Goal: Task Accomplishment & Management: Use online tool/utility

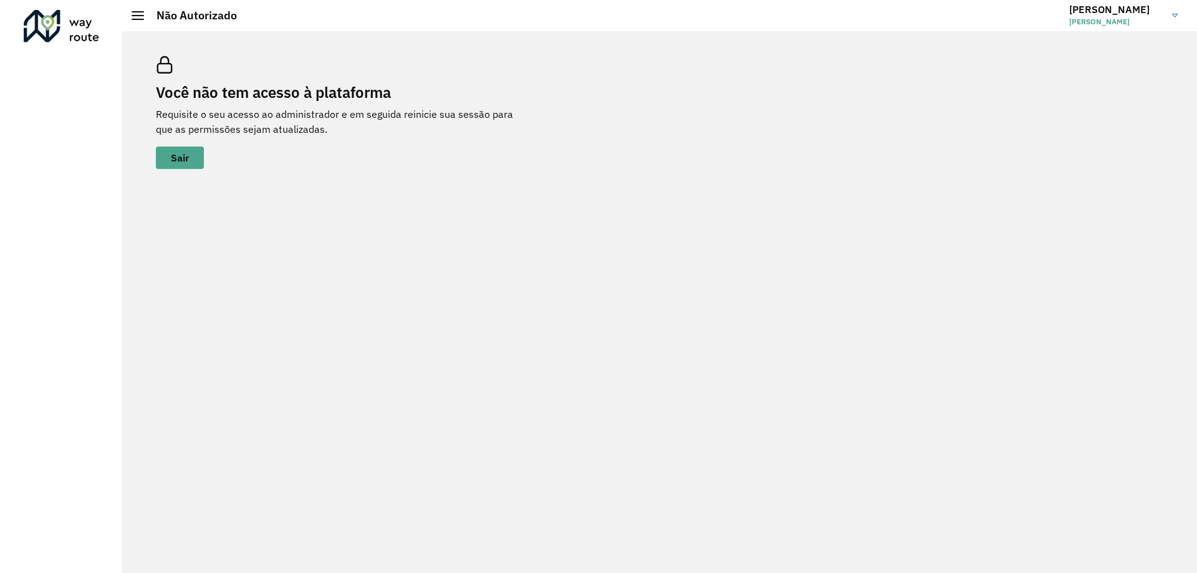
click at [1087, 11] on h3 "[PERSON_NAME]" at bounding box center [1116, 10] width 94 height 12
click at [1109, 55] on link "Encerrar sessão" at bounding box center [1126, 62] width 110 height 38
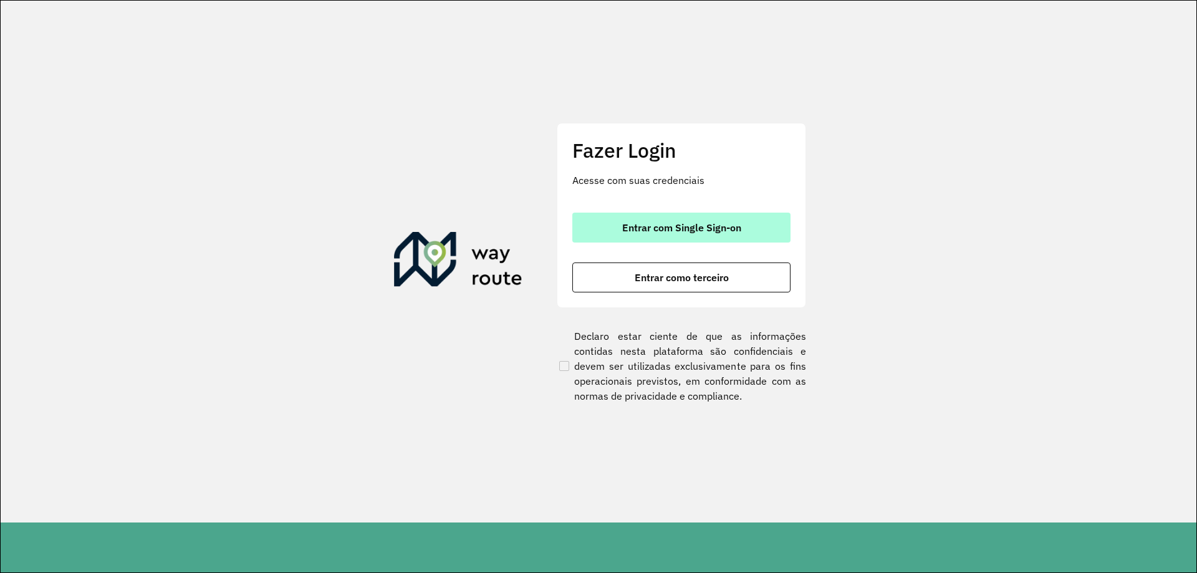
click at [674, 226] on span "Entrar com Single Sign-on" at bounding box center [681, 228] width 119 height 10
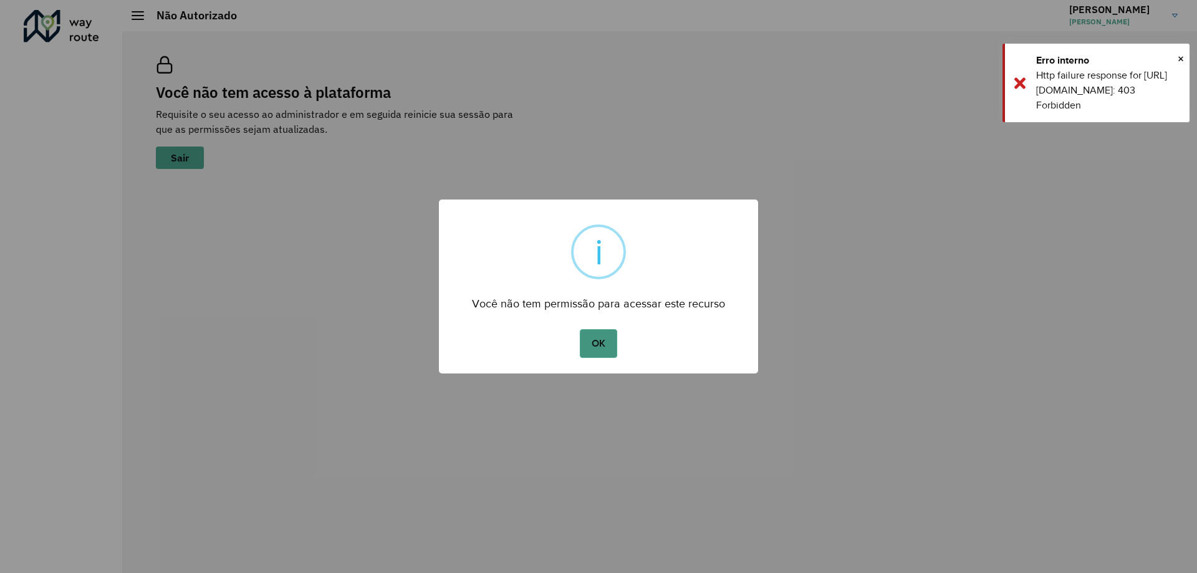
click at [603, 342] on button "OK" at bounding box center [598, 343] width 37 height 29
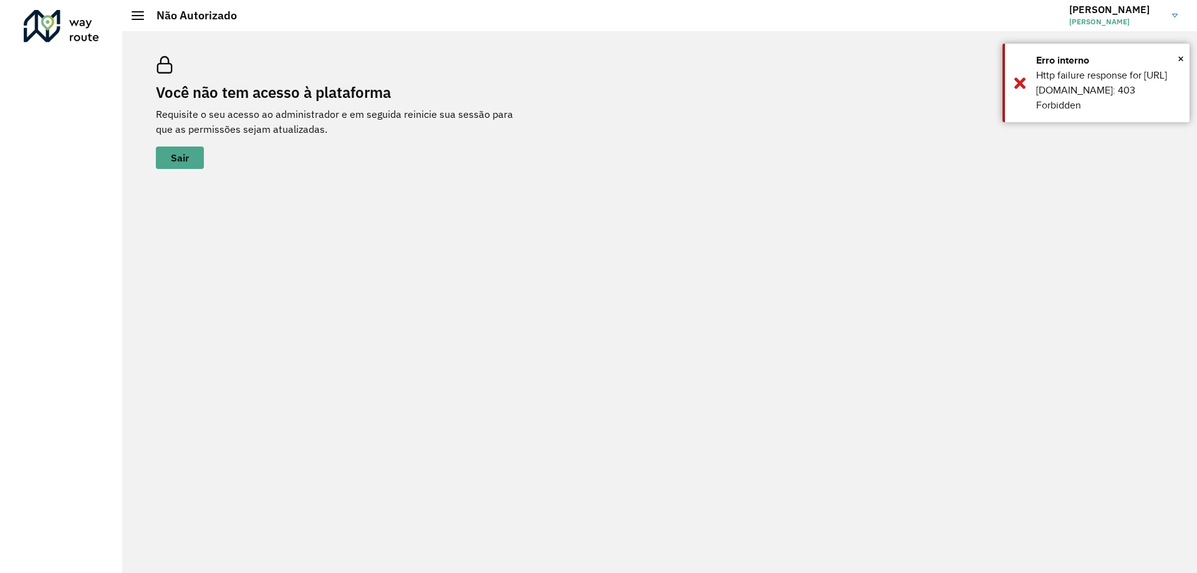
click at [1080, 6] on h3 "[PERSON_NAME]" at bounding box center [1116, 10] width 94 height 12
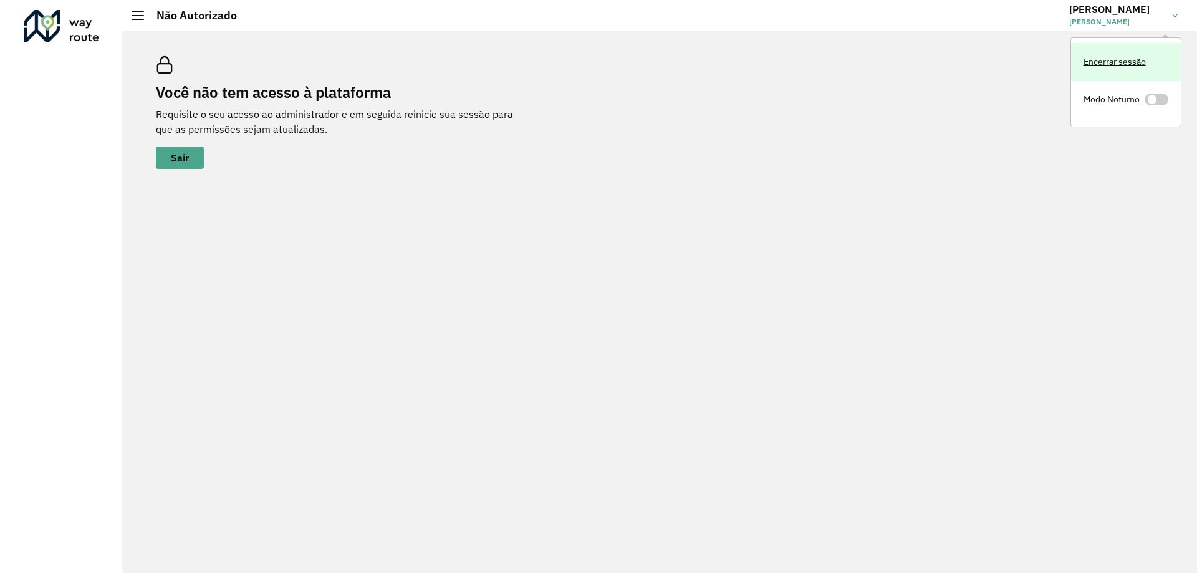
click at [1094, 63] on link "Encerrar sessão" at bounding box center [1126, 62] width 110 height 38
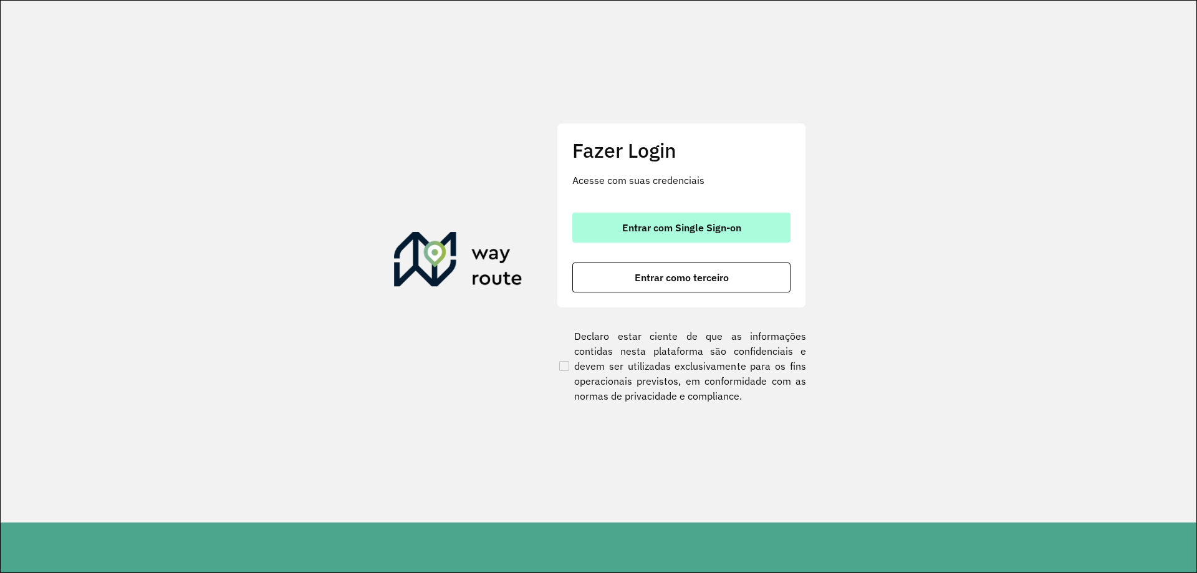
click at [633, 235] on button "Entrar com Single Sign-on" at bounding box center [681, 228] width 218 height 30
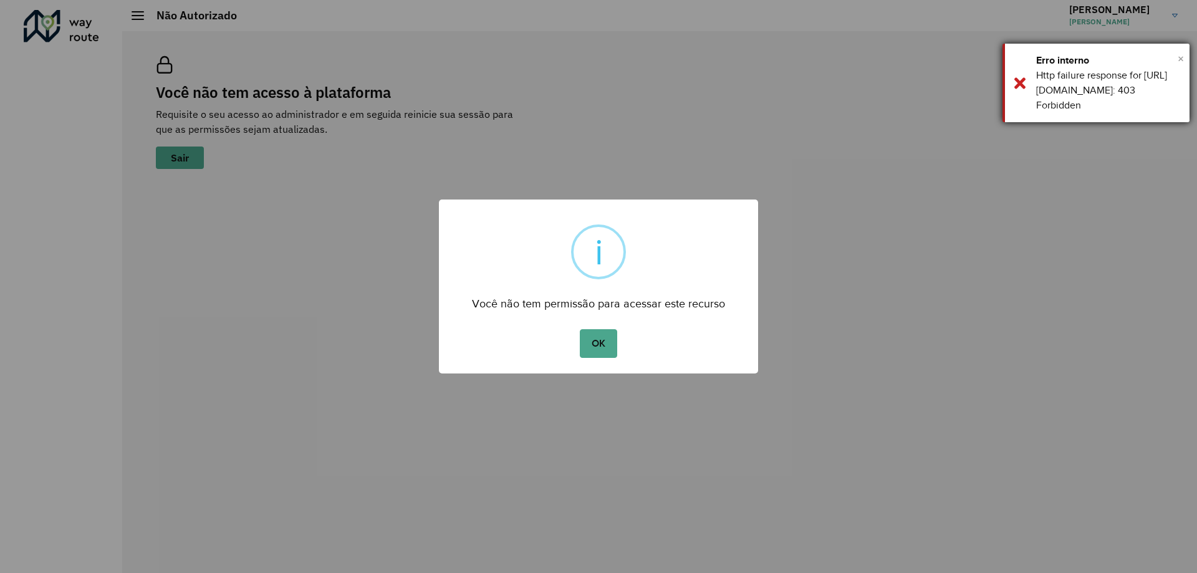
click at [1178, 57] on span "×" at bounding box center [1181, 58] width 6 height 19
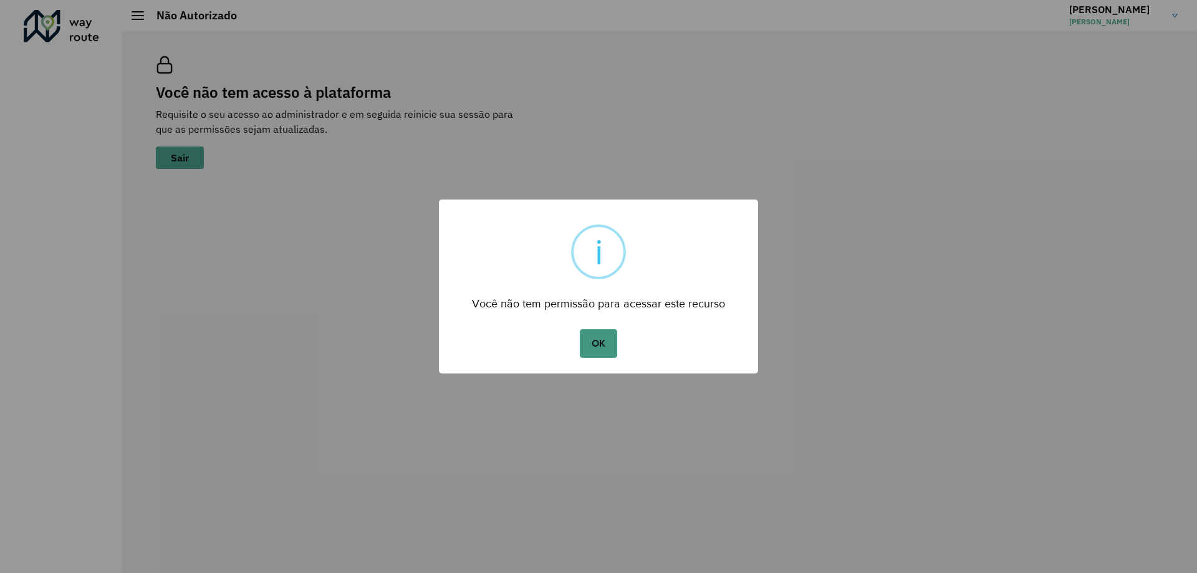
click at [601, 338] on button "OK" at bounding box center [598, 343] width 37 height 29
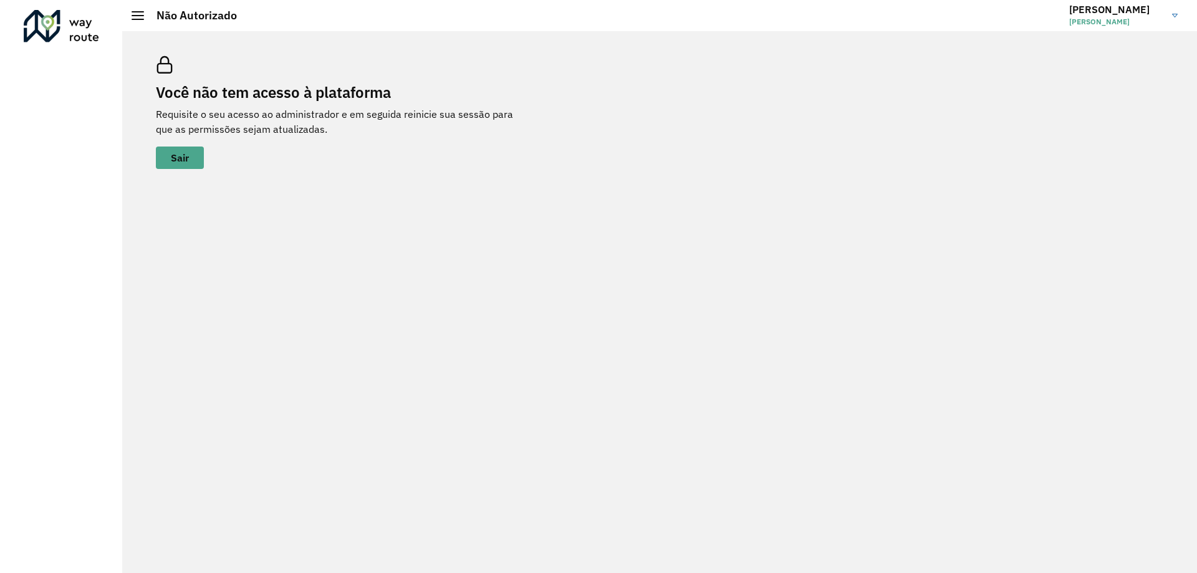
click at [1094, 9] on h3 "Mariana" at bounding box center [1116, 10] width 94 height 12
click at [1088, 57] on link "Encerrar sessão" at bounding box center [1126, 62] width 110 height 38
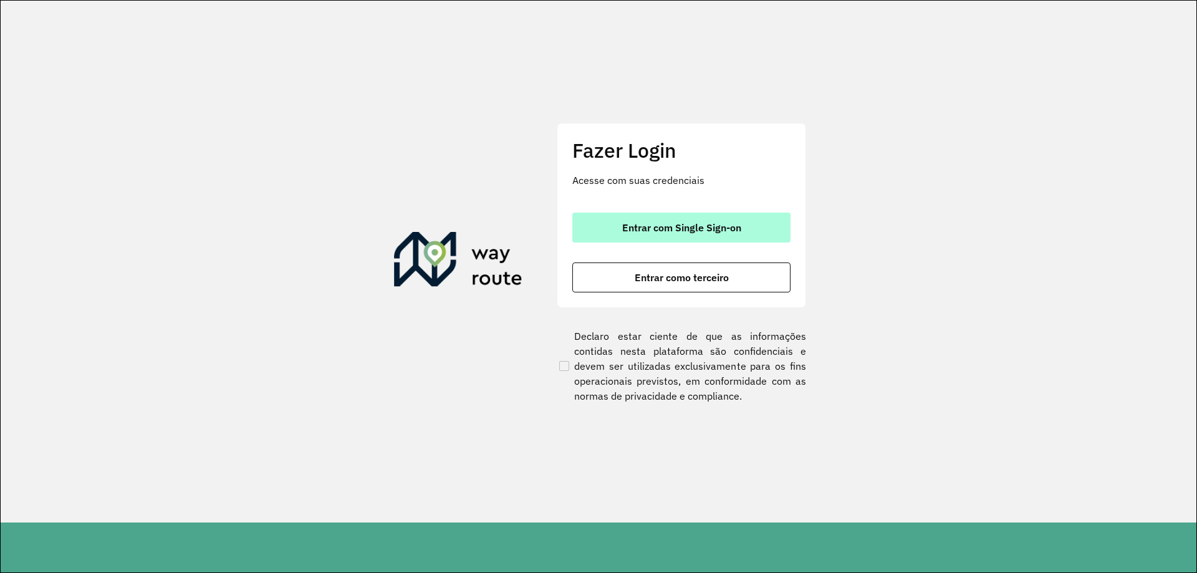
click at [708, 226] on span "Entrar com Single Sign-on" at bounding box center [681, 228] width 119 height 10
